Goal: Task Accomplishment & Management: Manage account settings

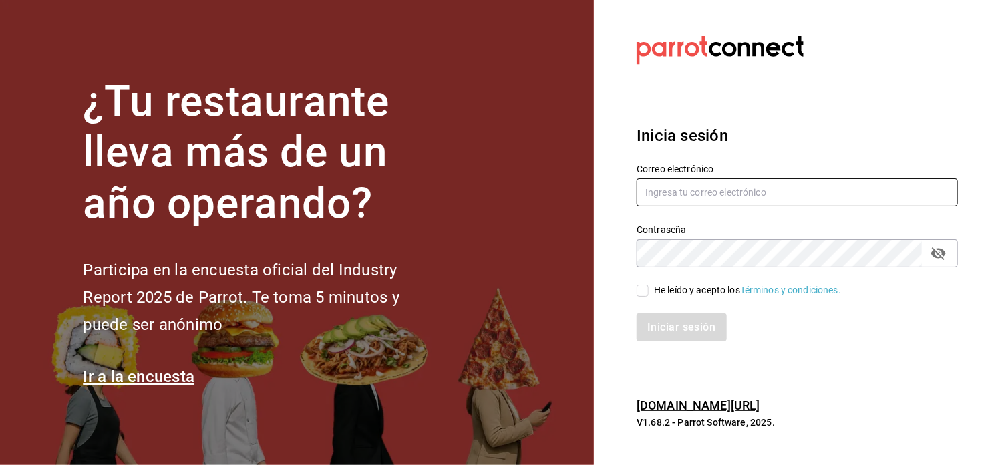
click at [725, 201] on input "text" at bounding box center [796, 192] width 321 height 28
type input "[EMAIL_ADDRESS][DOMAIN_NAME]"
click at [644, 287] on input "He leído y acepto los Términos y condiciones." at bounding box center [642, 291] width 12 height 12
checkbox input "true"
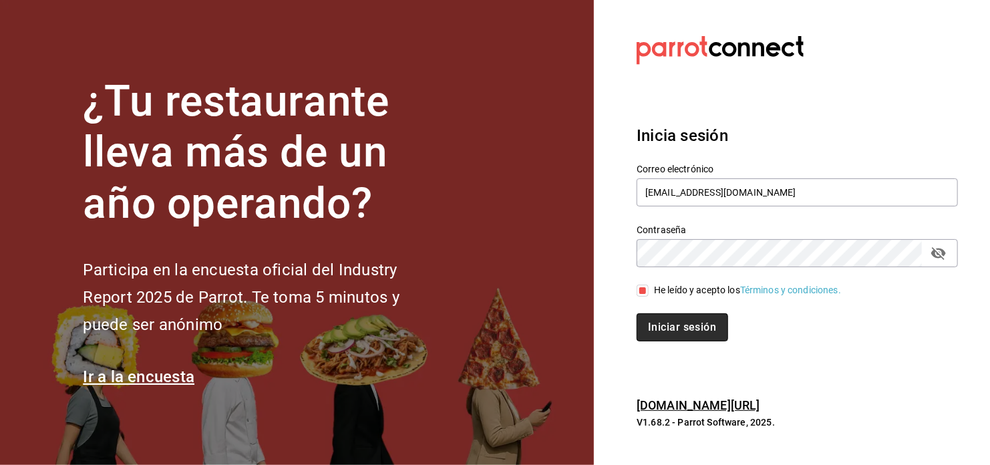
click at [667, 331] on button "Iniciar sesión" at bounding box center [681, 327] width 91 height 28
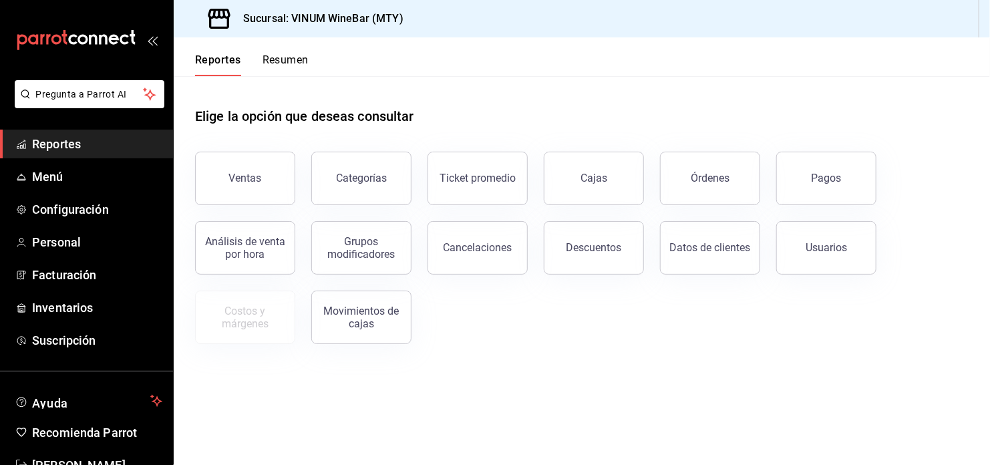
click at [809, 182] on button "Pagos" at bounding box center [826, 178] width 100 height 53
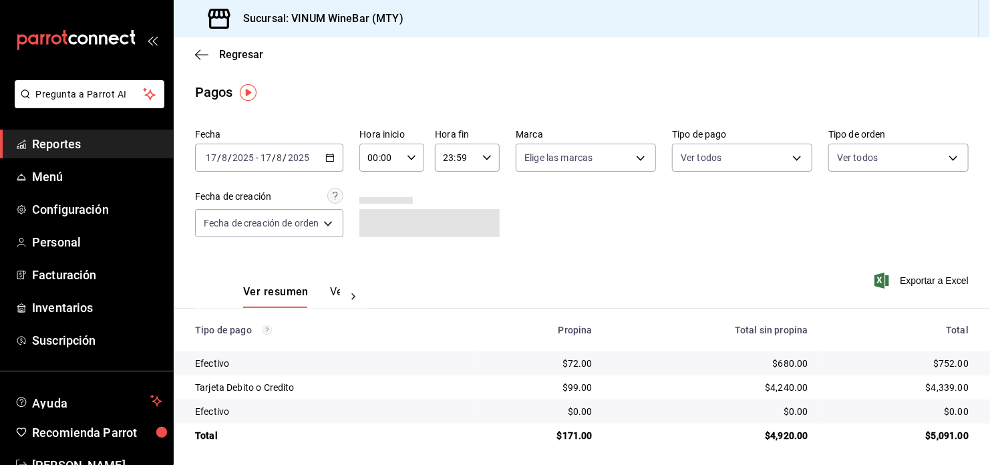
click at [331, 162] on icon "button" at bounding box center [329, 157] width 9 height 9
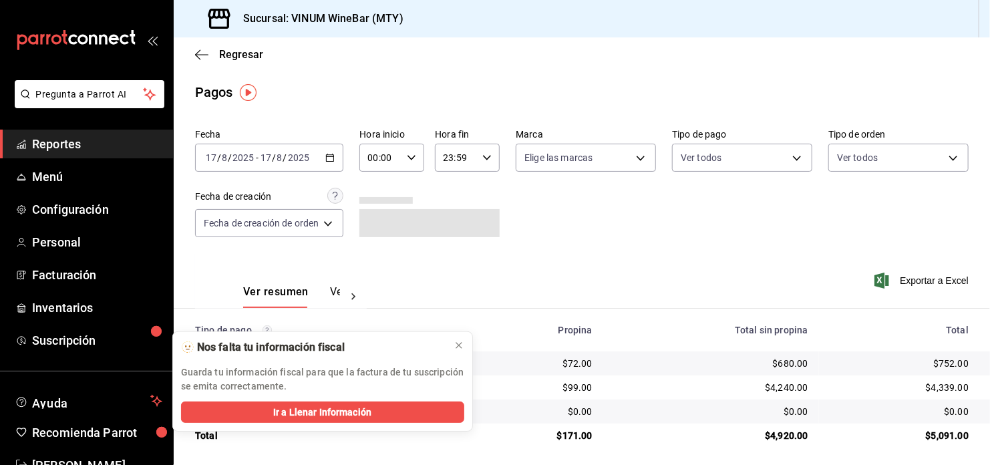
click at [276, 349] on div "🫥 Nos falta tu información fiscal" at bounding box center [312, 347] width 262 height 15
click at [586, 195] on div "Fecha 2025-08-17 17 / 8 / 2025 - 2025-08-17 17 / 8 / 2025 Hora inicio 00:00 Hor…" at bounding box center [581, 189] width 773 height 130
click at [335, 164] on div "2025-08-17 17 / 8 / 2025 - 2025-08-17 17 / 8 / 2025" at bounding box center [269, 158] width 148 height 28
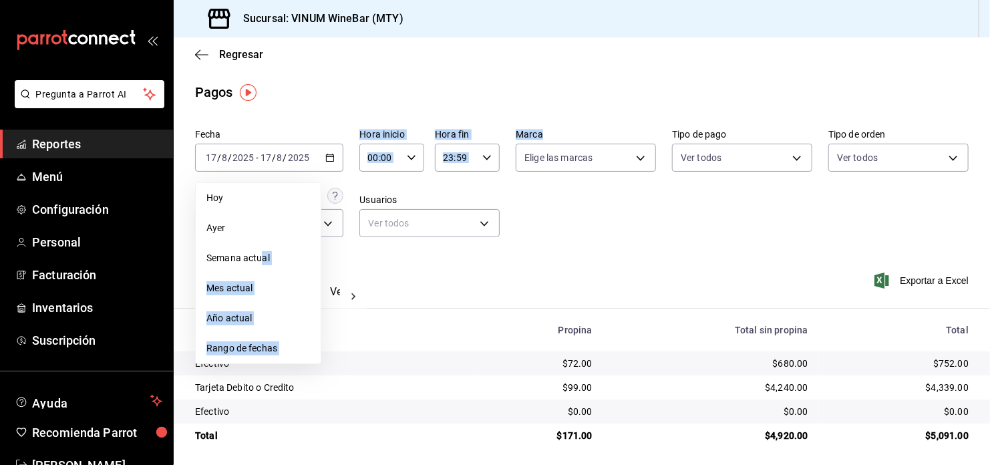
drag, startPoint x: 262, startPoint y: 262, endPoint x: 655, endPoint y: 209, distance: 395.7
click at [655, 209] on div "Fecha 2025-08-17 17 / 8 / 2025 - 2025-08-17 17 / 8 / 2025 Hoy Ayer Semana actua…" at bounding box center [581, 189] width 773 height 130
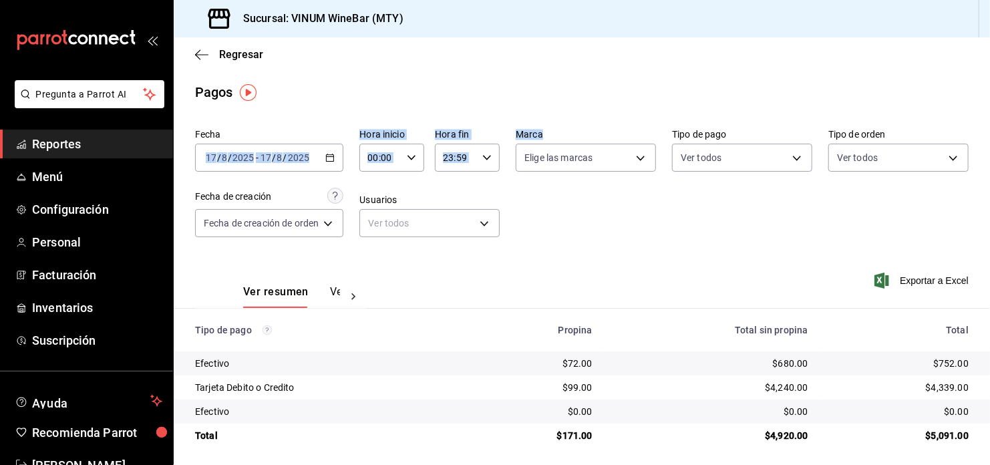
click at [675, 211] on div "Fecha 2025-08-17 17 / 8 / 2025 - 2025-08-17 17 / 8 / 2025 Hora inicio 00:00 Hor…" at bounding box center [581, 189] width 773 height 130
click at [331, 160] on icon "button" at bounding box center [329, 157] width 9 height 9
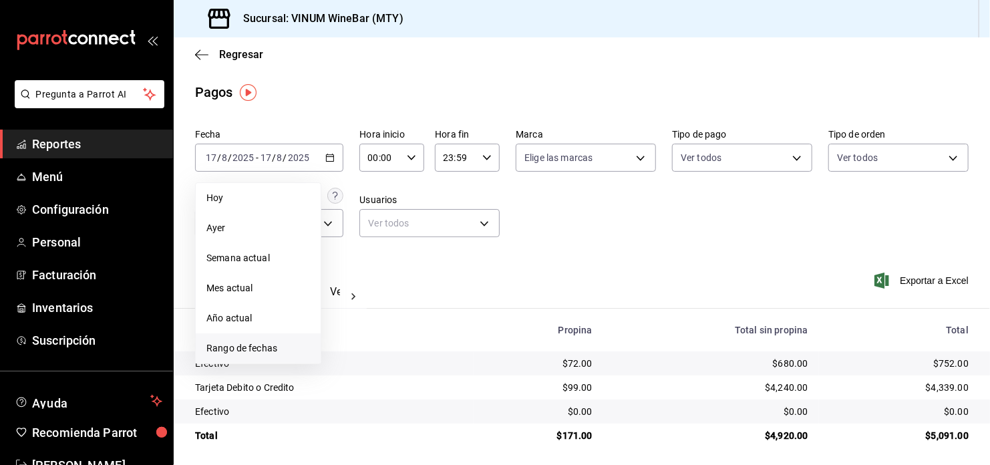
click at [272, 346] on span "Rango de fechas" at bounding box center [258, 348] width 104 height 14
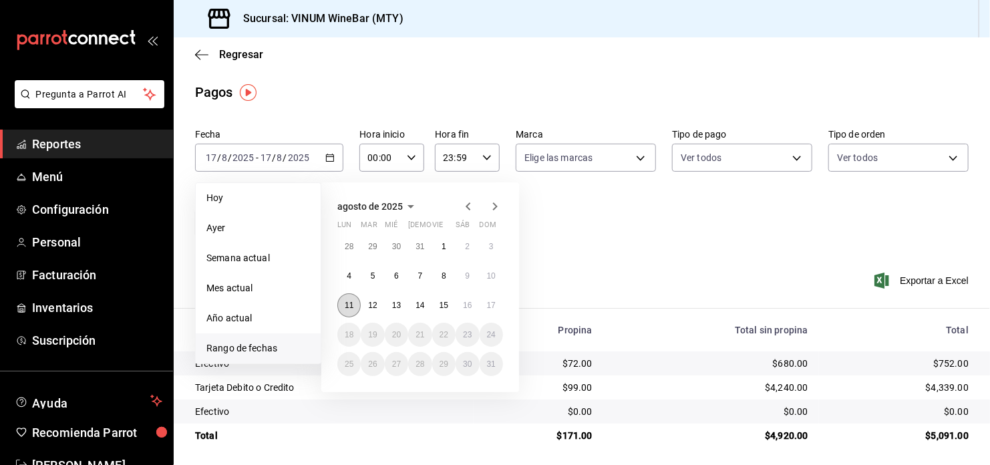
click at [344, 308] on button "11" at bounding box center [348, 305] width 23 height 24
click at [500, 311] on button "17" at bounding box center [491, 305] width 23 height 24
